Goal: Task Accomplishment & Management: Complete application form

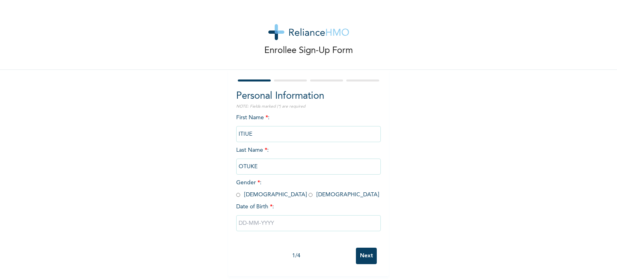
click at [237, 194] on span "Gender * : [DEMOGRAPHIC_DATA] [DEMOGRAPHIC_DATA]" at bounding box center [307, 189] width 143 height 18
click at [236, 194] on input "radio" at bounding box center [238, 195] width 4 height 8
radio input "true"
click at [252, 227] on input "text" at bounding box center [308, 223] width 145 height 16
select select "7"
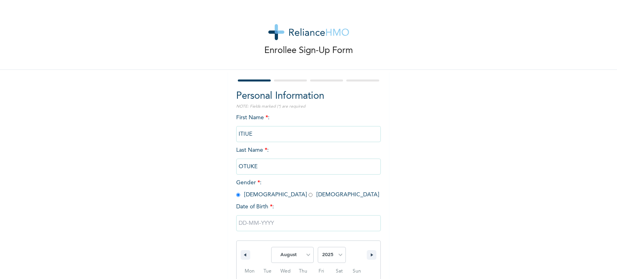
scroll to position [86, 0]
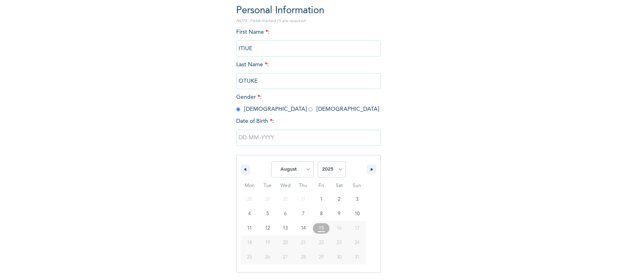
drag, startPoint x: 252, startPoint y: 227, endPoint x: 31, endPoint y: -17, distance: 329.7
click at [31, 0] on html "Enrollee Sign-Up Form Personal Information NOTE: Fields marked (*) are required…" at bounding box center [308, 139] width 617 height 279
click at [325, 171] on select "2025 2024 2023 2022 2021 2020 2019 2018 2017 2016 2015 2014 2013 2012 2011 2010…" at bounding box center [332, 169] width 28 height 16
select select "1980"
click at [318, 161] on select "2025 2024 2023 2022 2021 2020 2019 2018 2017 2016 2015 2014 2013 2012 2011 2010…" at bounding box center [332, 169] width 28 height 16
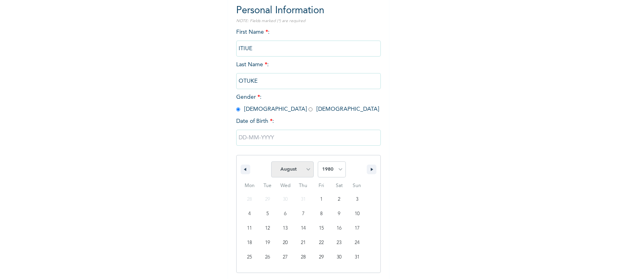
click at [300, 169] on select "January February March April May June July August September October November De…" at bounding box center [292, 169] width 43 height 16
select select "0"
click at [271, 161] on select "January February March April May June July August September October November De…" at bounding box center [292, 169] width 43 height 16
type input "[DATE]"
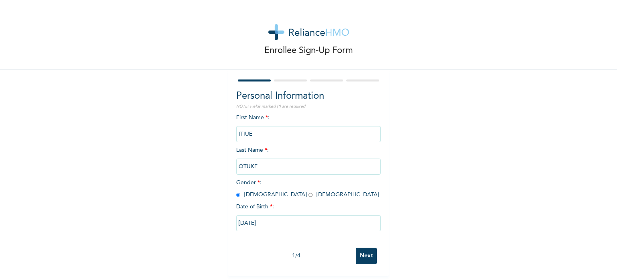
click at [365, 250] on input "Next" at bounding box center [366, 256] width 21 height 16
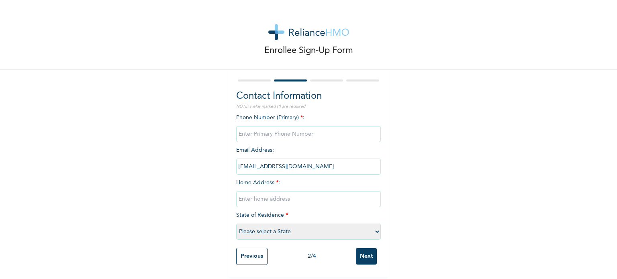
click at [259, 135] on input "phone" at bounding box center [308, 134] width 145 height 16
paste input "2347015789877"
type input "2347015789877"
click at [261, 202] on input "text" at bounding box center [308, 199] width 145 height 16
type input "[GEOGRAPHIC_DATA]"
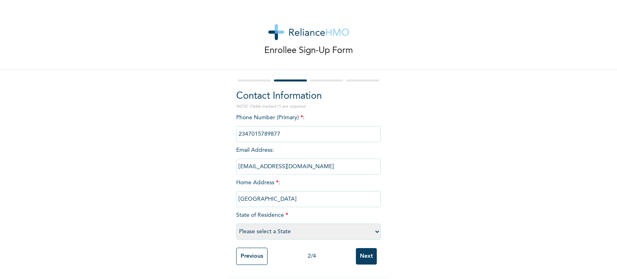
click at [261, 229] on select "Please select a State [PERSON_NAME] (FCT) [PERSON_NAME] Ibom [GEOGRAPHIC_DATA] …" at bounding box center [308, 232] width 145 height 16
select select "25"
click at [236, 224] on select "Please select a State [PERSON_NAME] (FCT) [PERSON_NAME] Ibom [GEOGRAPHIC_DATA] …" at bounding box center [308, 232] width 145 height 16
click at [365, 258] on input "Next" at bounding box center [366, 256] width 21 height 16
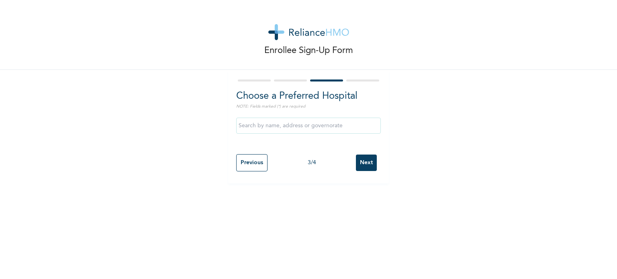
click at [373, 162] on div "Previous 3 / 4 Next" at bounding box center [308, 162] width 145 height 25
click at [369, 161] on input "Next" at bounding box center [366, 163] width 21 height 16
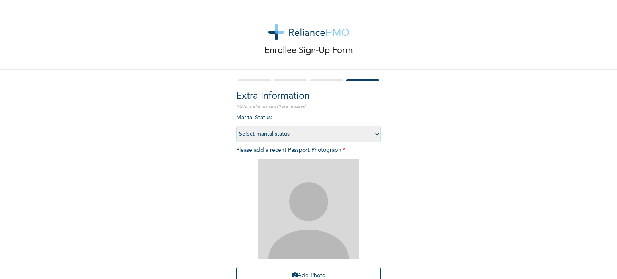
click at [342, 139] on select "Select marital status [DEMOGRAPHIC_DATA] Married [DEMOGRAPHIC_DATA] Widow/[DEMO…" at bounding box center [308, 134] width 145 height 16
select select "2"
click at [236, 126] on select "Select marital status [DEMOGRAPHIC_DATA] Married [DEMOGRAPHIC_DATA] Widow/[DEMO…" at bounding box center [308, 134] width 145 height 16
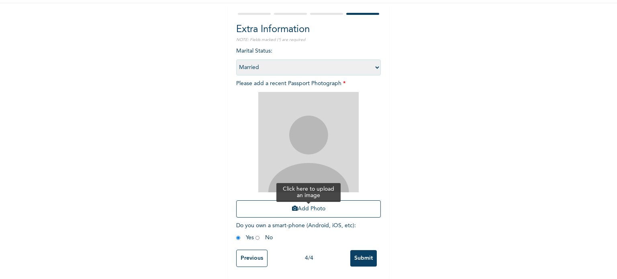
click at [294, 211] on button "Add Photo" at bounding box center [308, 208] width 145 height 17
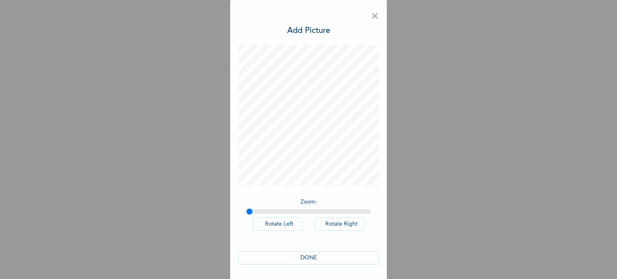
scroll to position [0, 0]
click at [292, 258] on button "DONE" at bounding box center [308, 257] width 141 height 13
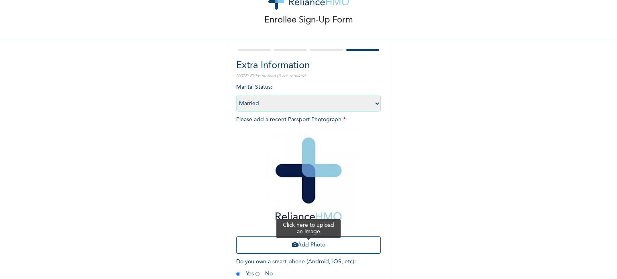
scroll to position [72, 0]
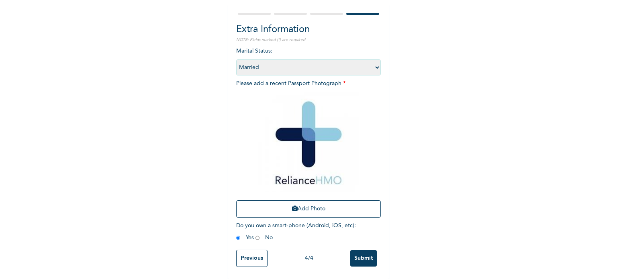
click at [363, 250] on input "Submit" at bounding box center [363, 258] width 26 height 16
